Goal: Navigation & Orientation: Understand site structure

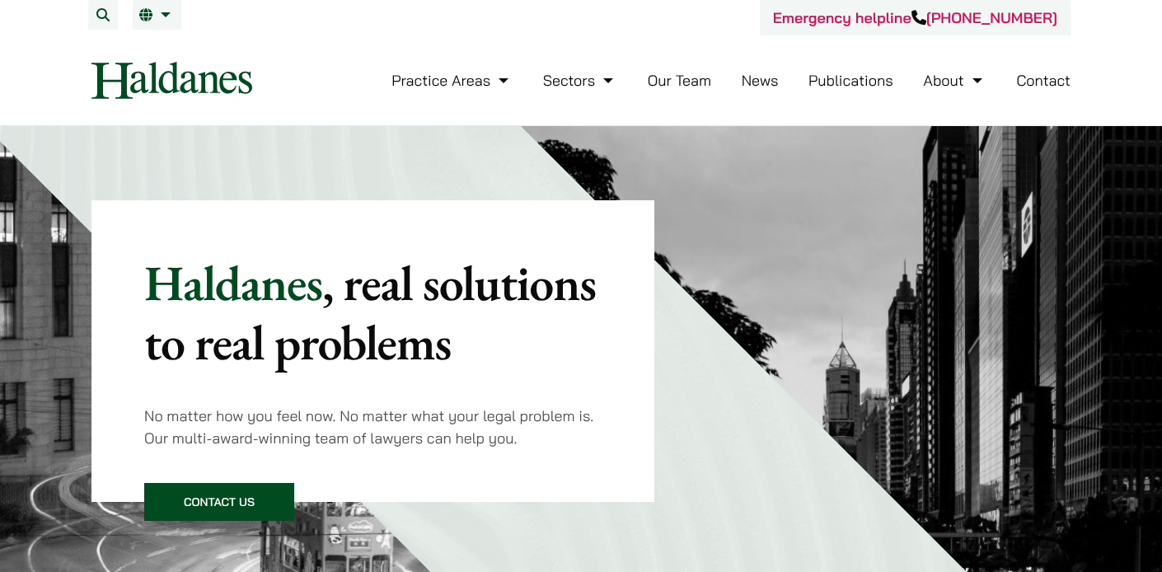
click at [670, 82] on link "Our Team" at bounding box center [679, 80] width 63 height 19
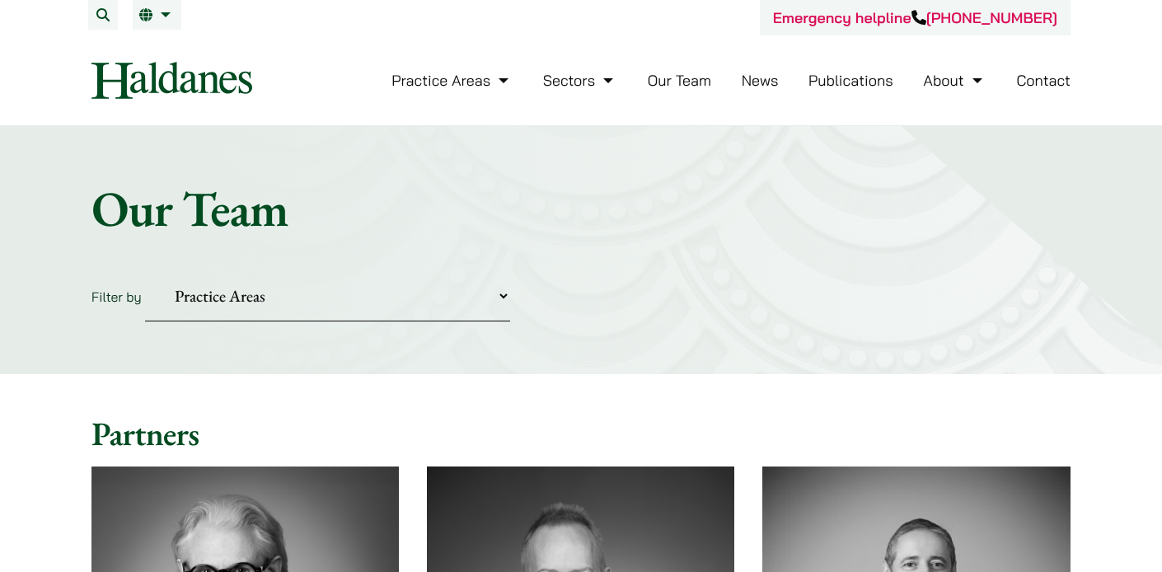
click at [1048, 75] on link "Contact" at bounding box center [1043, 80] width 54 height 19
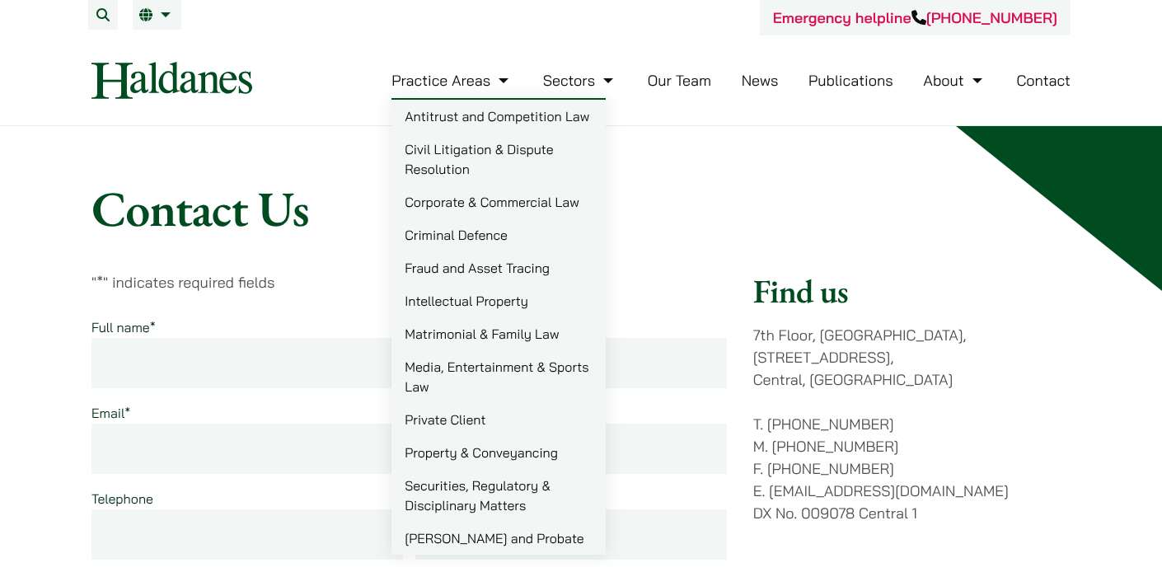
click at [461, 87] on link "Practice Areas" at bounding box center [451, 80] width 121 height 19
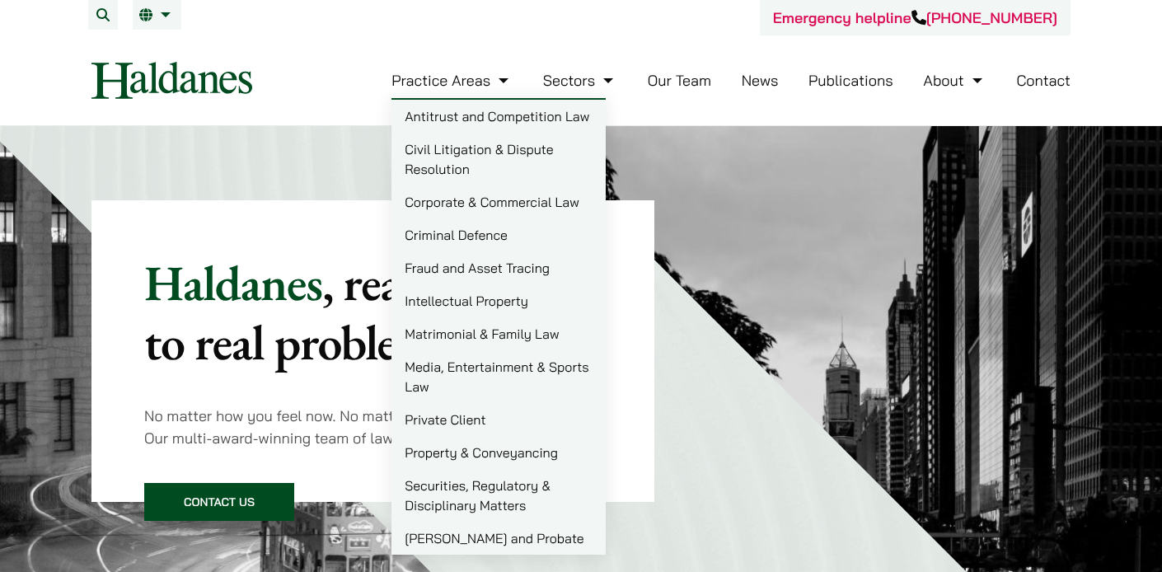
click at [495, 82] on link "Practice Areas" at bounding box center [451, 80] width 121 height 19
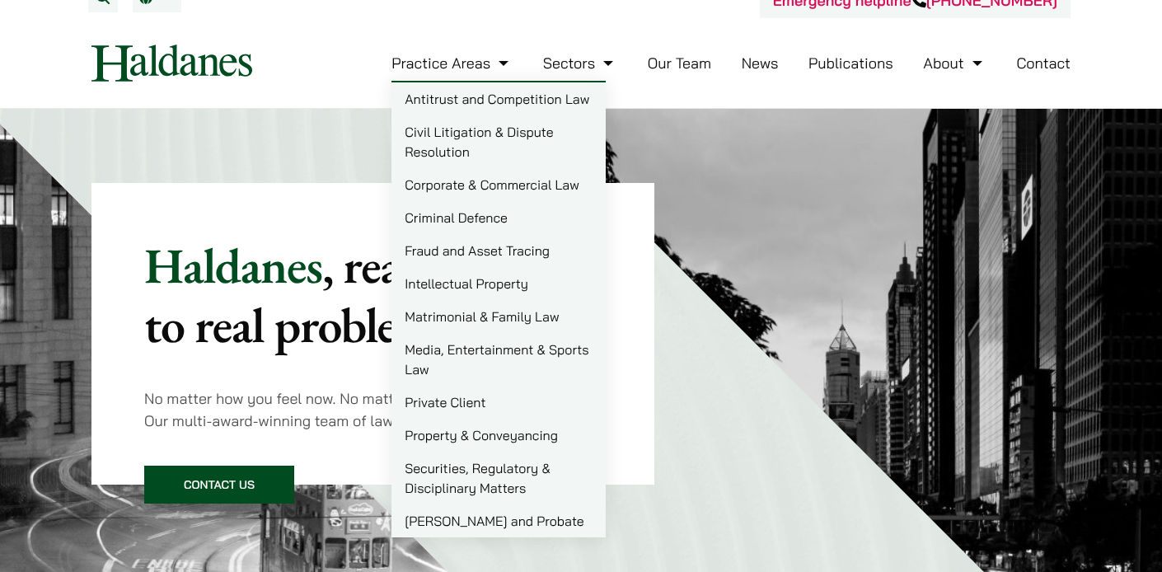
scroll to position [12, 0]
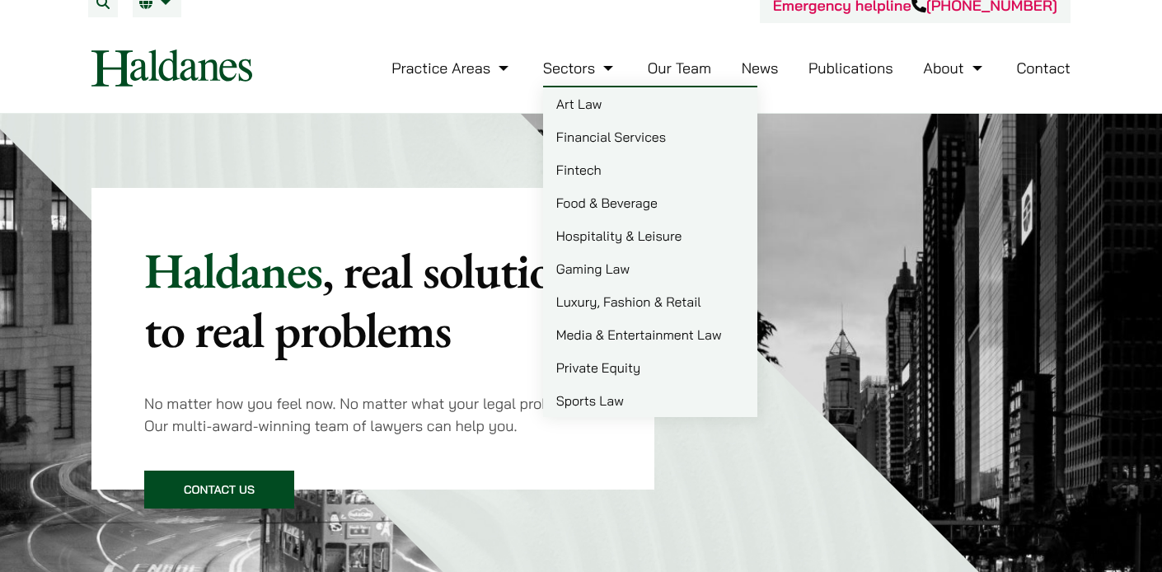
click at [673, 72] on link "Our Team" at bounding box center [679, 68] width 63 height 19
